Goal: Task Accomplishment & Management: Manage account settings

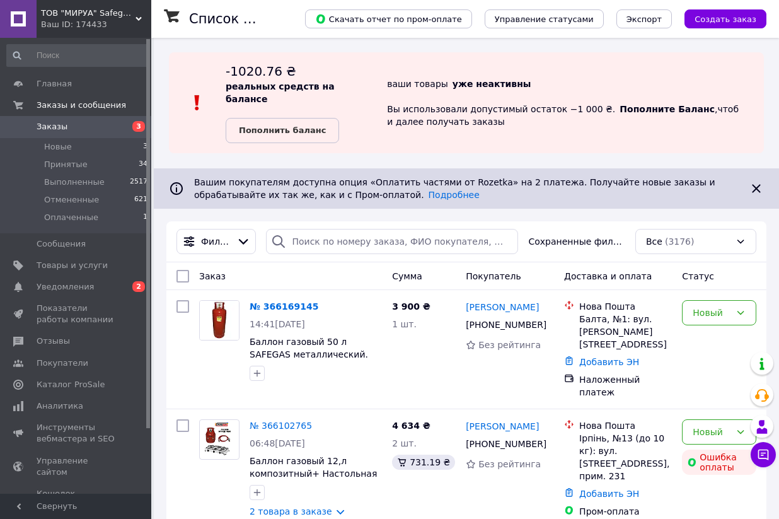
scroll to position [2, 0]
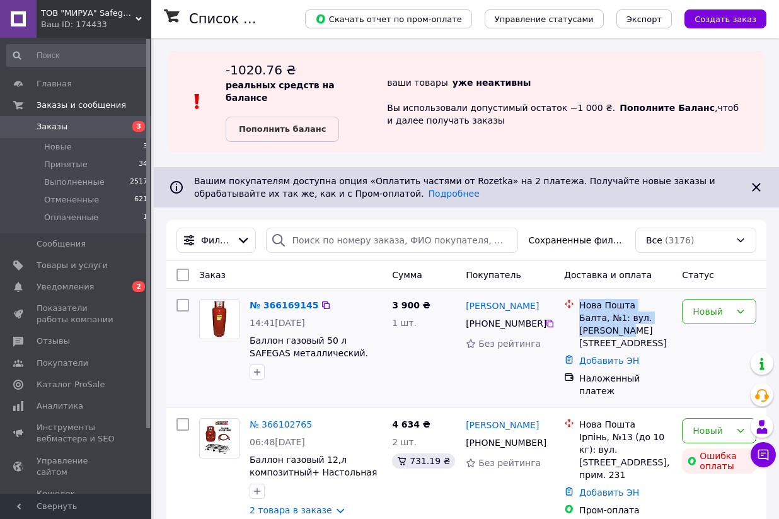
drag, startPoint x: 582, startPoint y: 305, endPoint x: 628, endPoint y: 334, distance: 54.1
click at [628, 334] on div "[GEOGRAPHIC_DATA], №1: вул. [PERSON_NAME][STREET_ADDRESS]" at bounding box center [626, 324] width 98 height 50
click at [270, 308] on link "№ 366169145" at bounding box center [284, 305] width 69 height 10
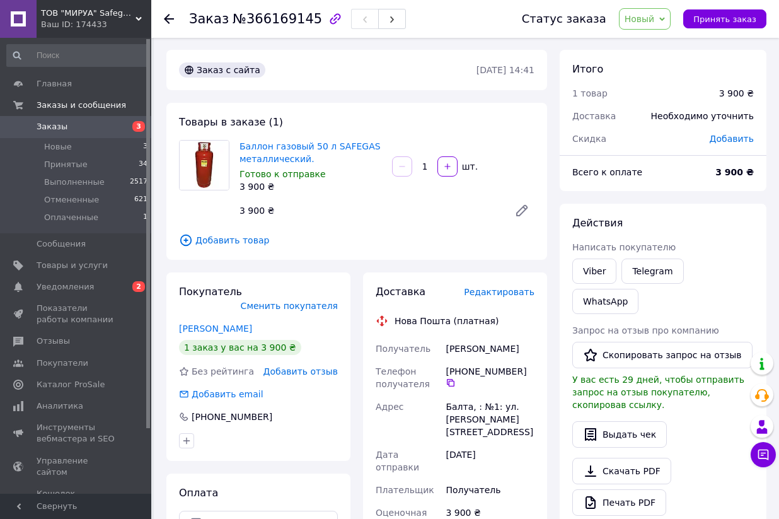
scroll to position [1, 0]
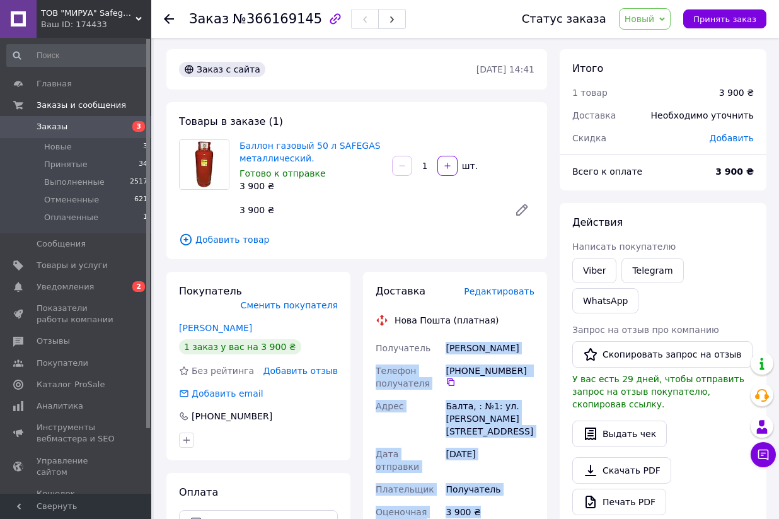
drag, startPoint x: 446, startPoint y: 347, endPoint x: 525, endPoint y: 475, distance: 150.3
click at [525, 475] on div "Получатель [PERSON_NAME] Телефон получателя +380 67 597 67 [GEOGRAPHIC_DATA][PE…" at bounding box center [455, 515] width 164 height 356
copy div "[PERSON_NAME] Телефон получателя +380 67 597 67 [GEOGRAPHIC_DATA][PERSON_NAME],…"
click at [49, 127] on span "Заказы" at bounding box center [52, 126] width 31 height 11
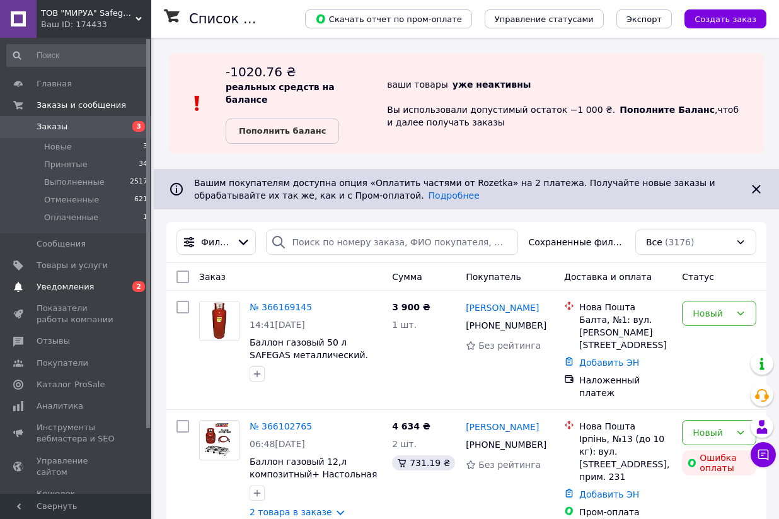
click at [54, 286] on span "Уведомления" at bounding box center [65, 286] width 57 height 11
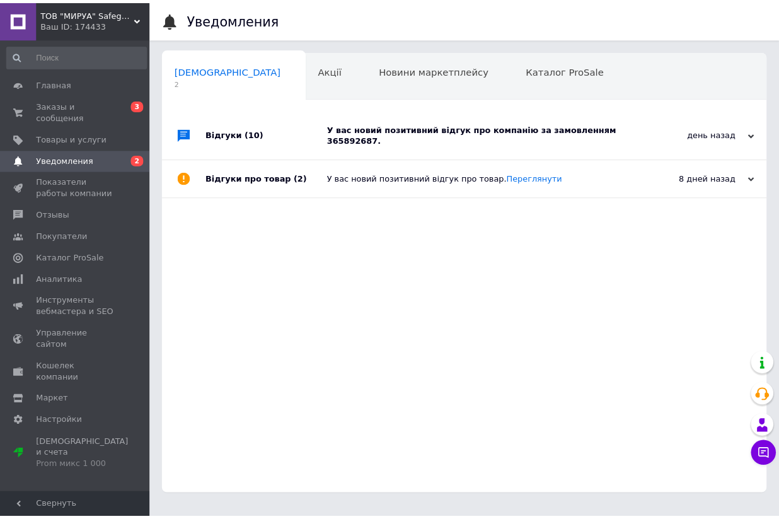
scroll to position [0, 6]
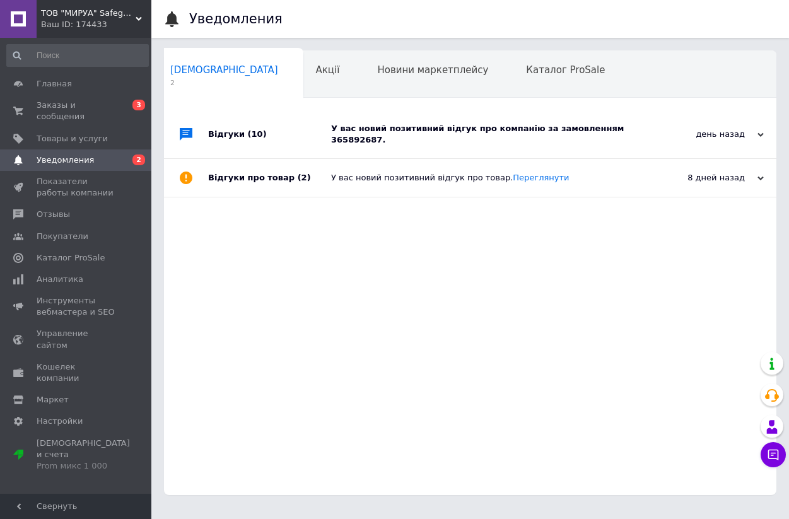
click at [502, 132] on div "У вас новий позитивний відгук про компанію за замовленням 365892687." at bounding box center [484, 134] width 306 height 23
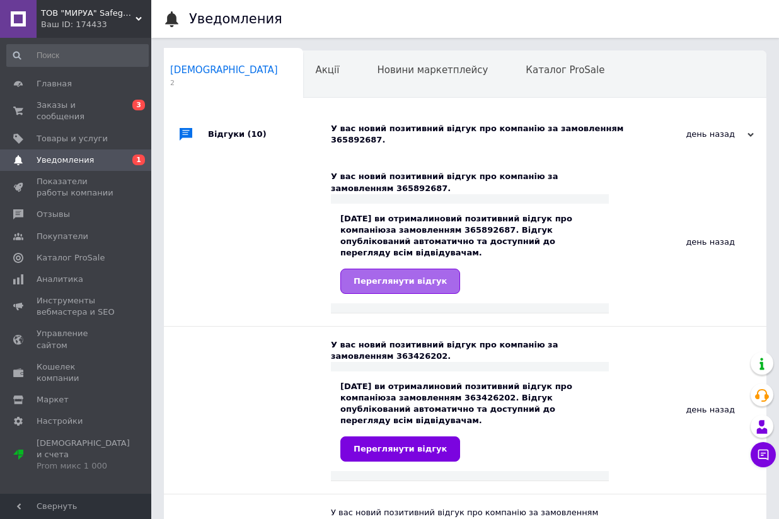
click at [391, 276] on span "Переглянути відгук" at bounding box center [400, 280] width 93 height 9
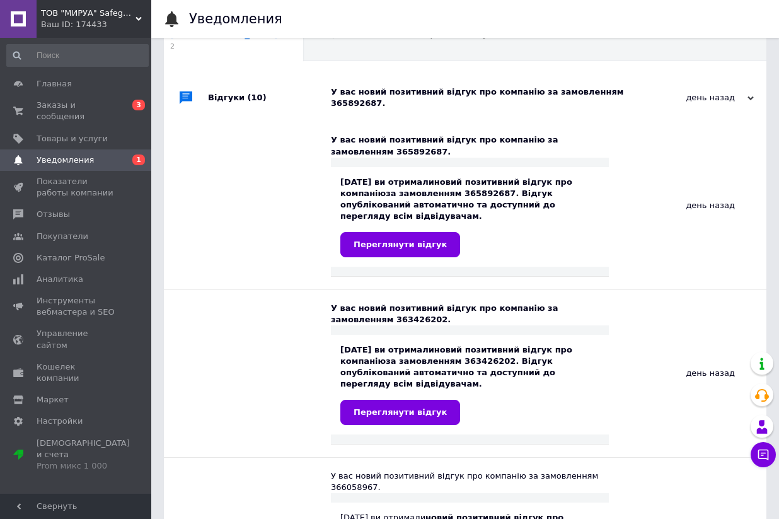
scroll to position [0, 0]
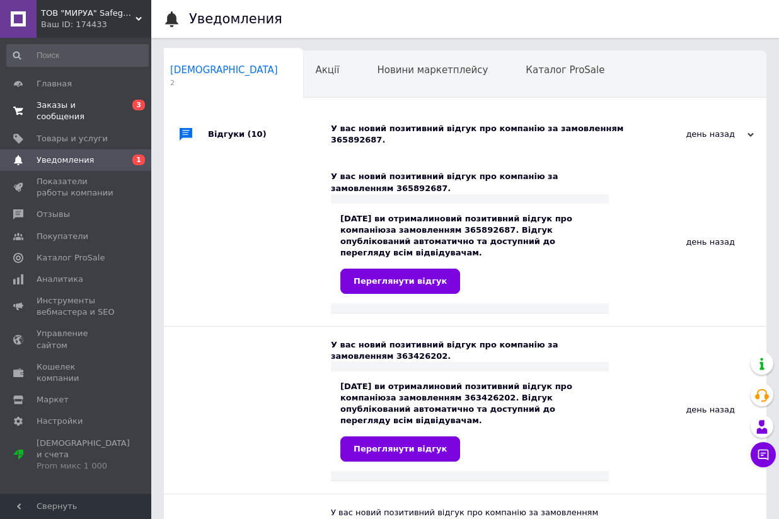
click at [64, 108] on span "Заказы и сообщения" at bounding box center [77, 111] width 80 height 23
